Goal: Book appointment/travel/reservation

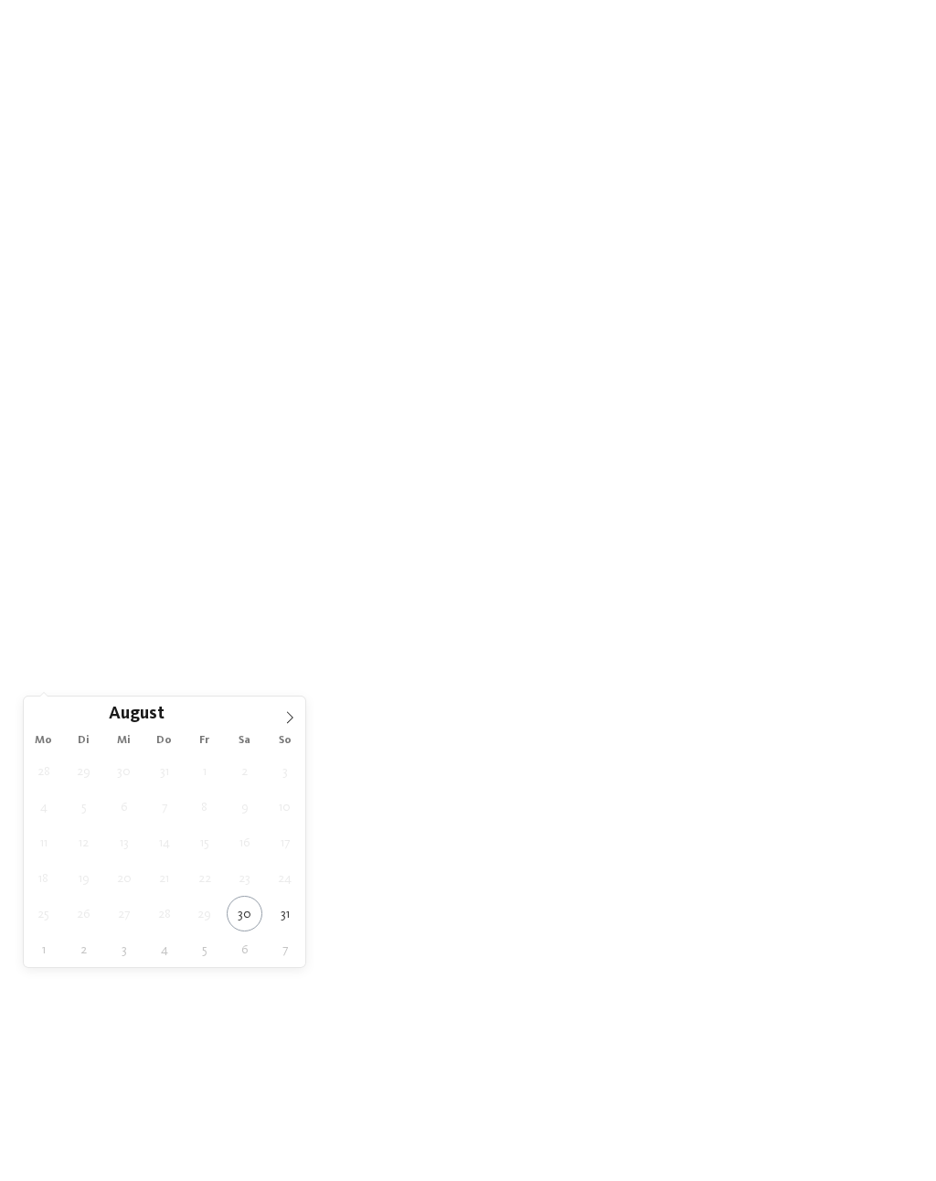
click at [296, 701] on span at bounding box center [289, 712] width 31 height 31
click at [297, 718] on span at bounding box center [289, 712] width 31 height 31
click at [287, 713] on icon at bounding box center [290, 717] width 6 height 12
click at [288, 720] on icon at bounding box center [289, 717] width 13 height 13
type div "[DATE]"
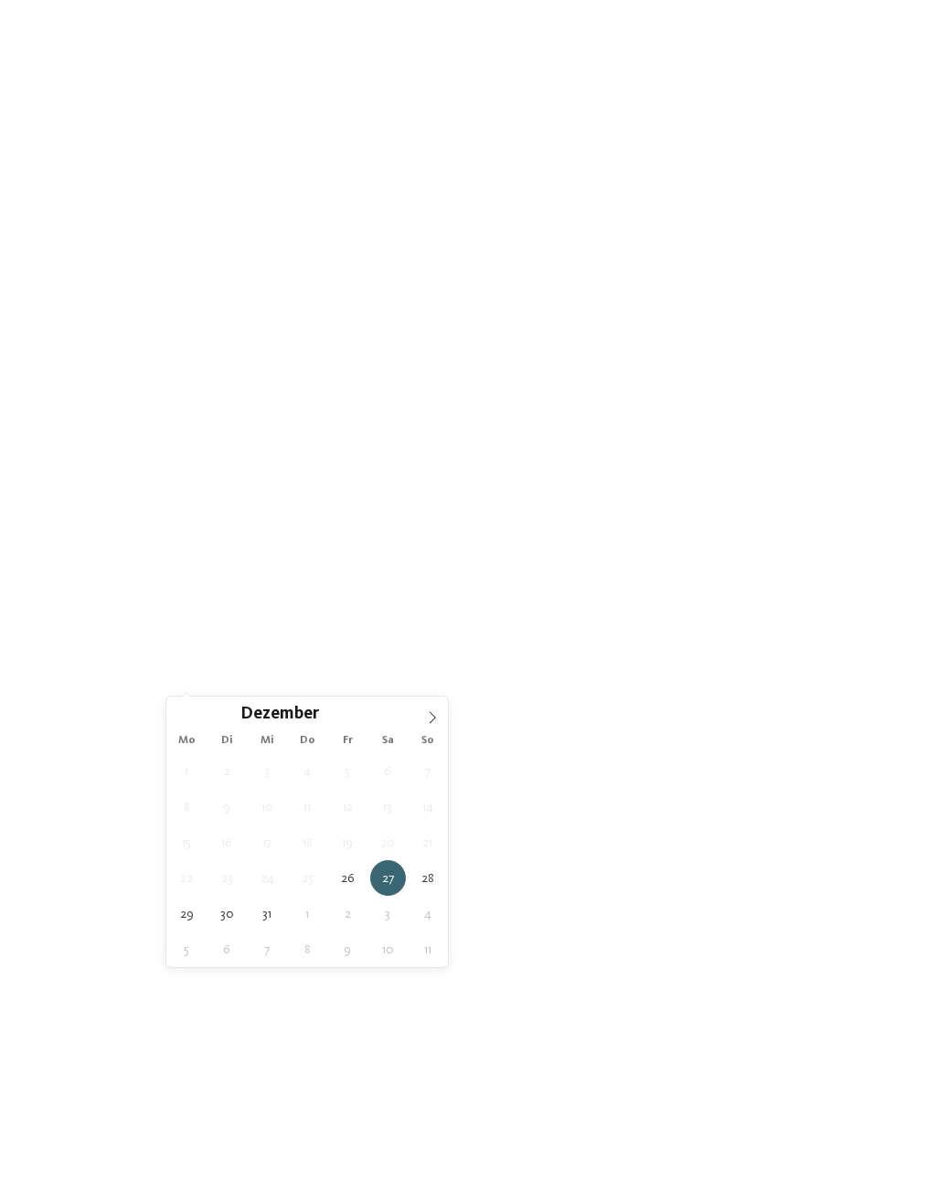
type div "[DATE]"
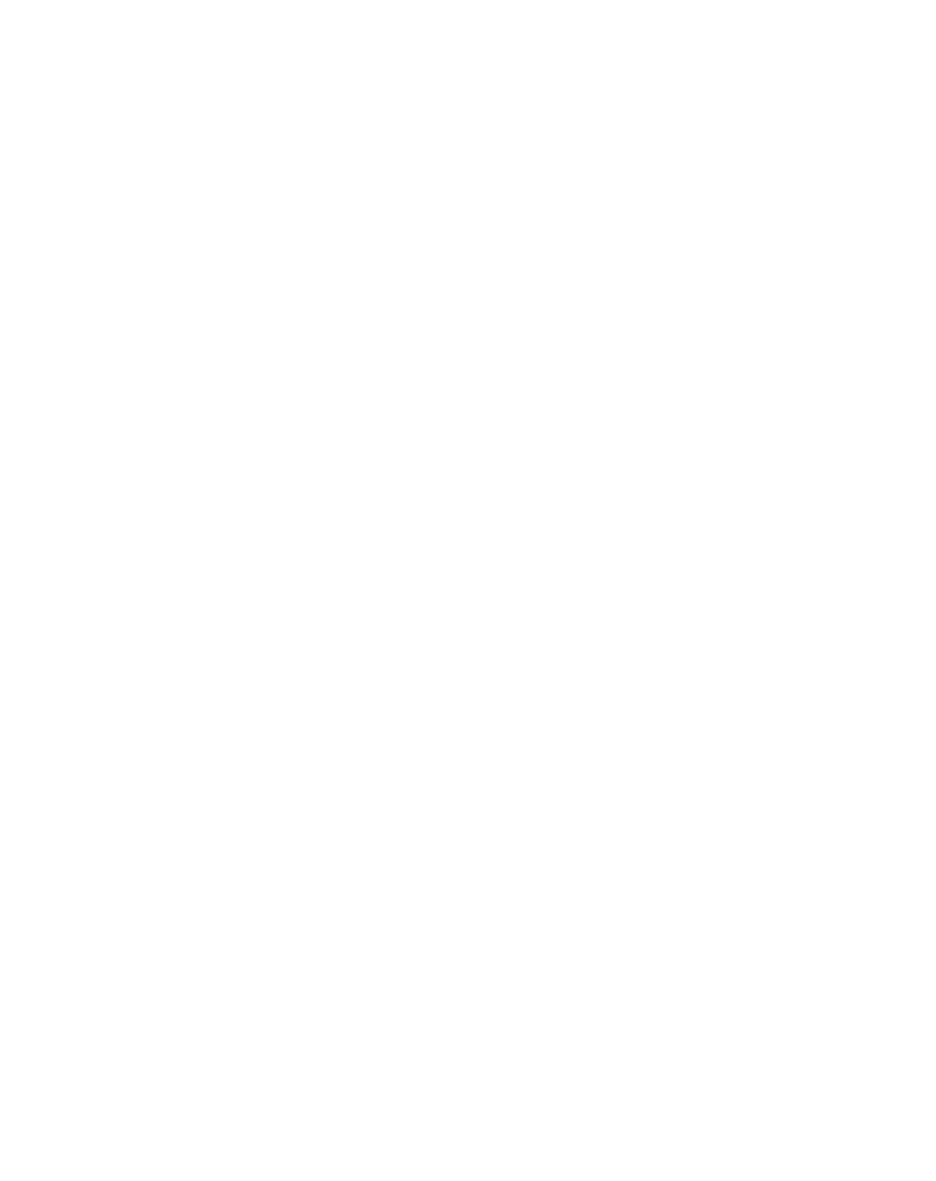
click at [562, 669] on div "Meine Wünsche" at bounding box center [521, 653] width 137 height 32
click at [844, 459] on div "Meine Wünsche [GEOGRAPHIC_DATA] Schwimmbad im Freien" at bounding box center [468, 590] width 936 height 1181
click at [850, 669] on link "Hotel finden" at bounding box center [843, 653] width 137 height 32
click at [852, 667] on div "NEU seit [DATE]" at bounding box center [688, 632] width 422 height 238
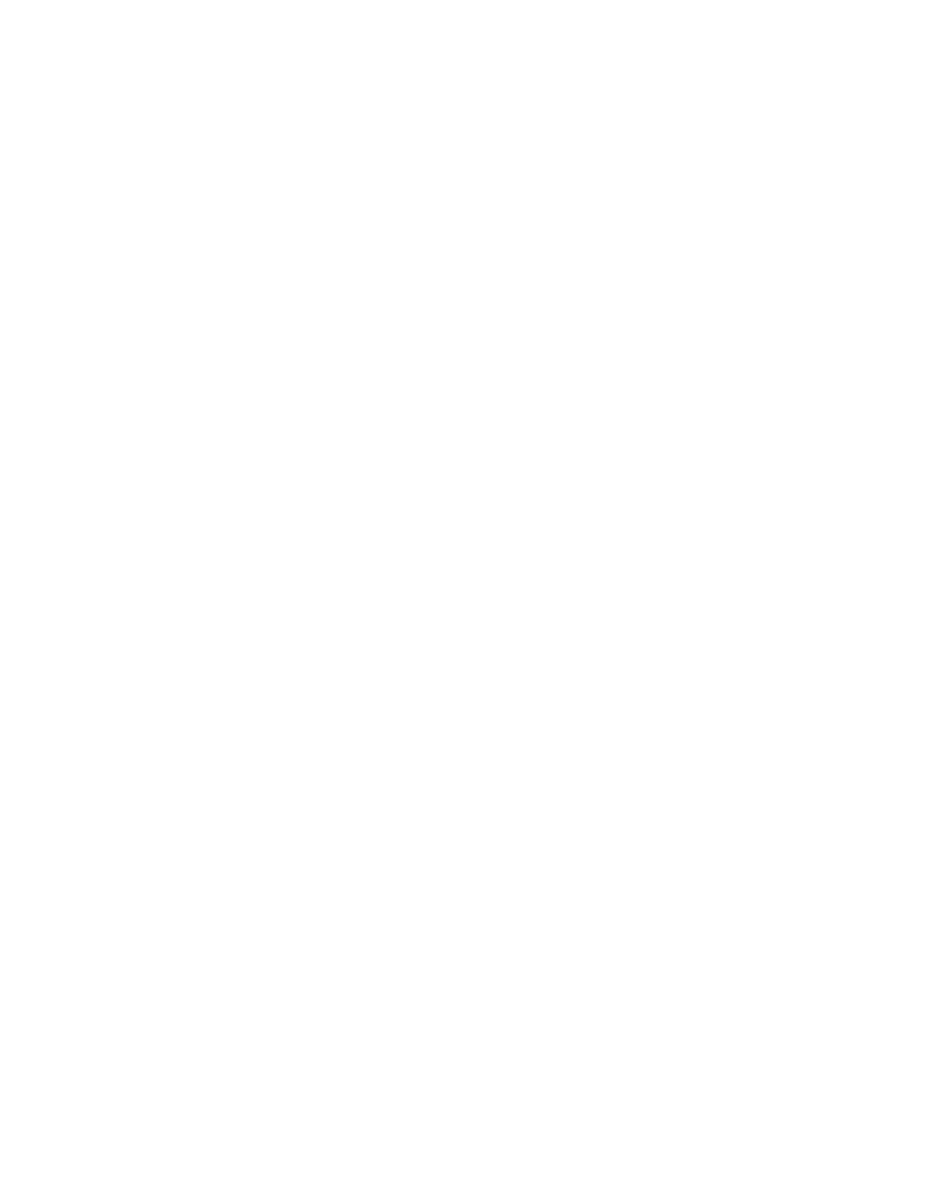
scroll to position [0, 0]
